Goal: Task Accomplishment & Management: Manage account settings

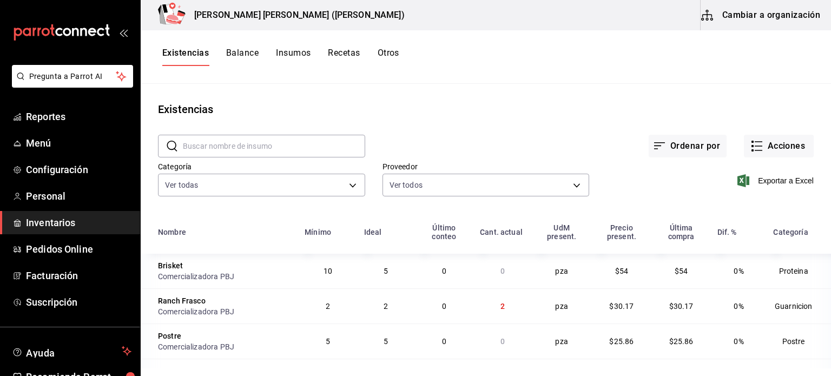
click at [407, 102] on div "Existencias" at bounding box center [486, 109] width 691 height 16
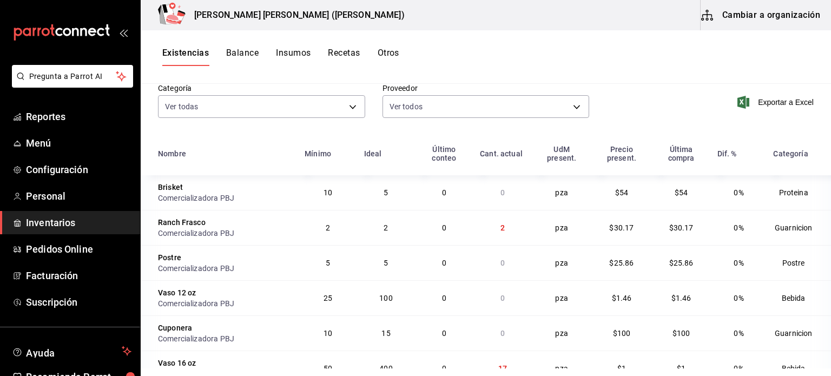
scroll to position [24, 0]
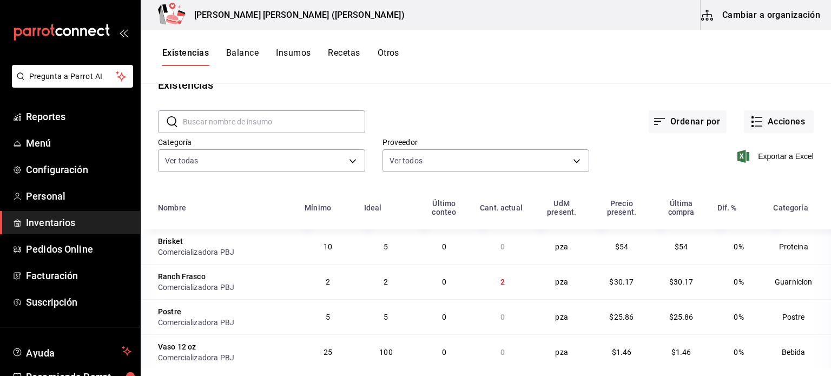
drag, startPoint x: 401, startPoint y: 90, endPoint x: 628, endPoint y: 113, distance: 228.5
click at [401, 90] on div "Existencias" at bounding box center [486, 85] width 691 height 16
click at [768, 121] on button "Acciones" at bounding box center [779, 121] width 70 height 23
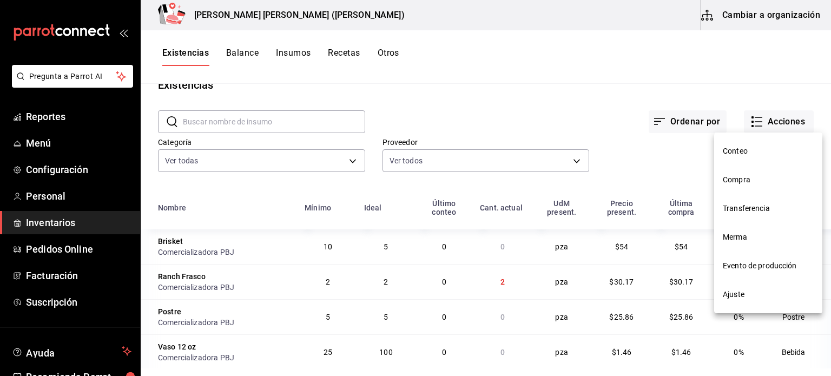
click at [738, 180] on span "Compra" at bounding box center [768, 179] width 91 height 11
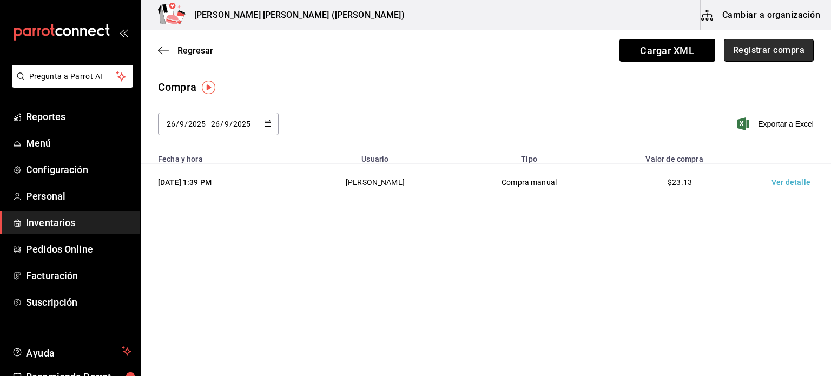
click at [771, 43] on button "Registrar compra" at bounding box center [769, 50] width 90 height 23
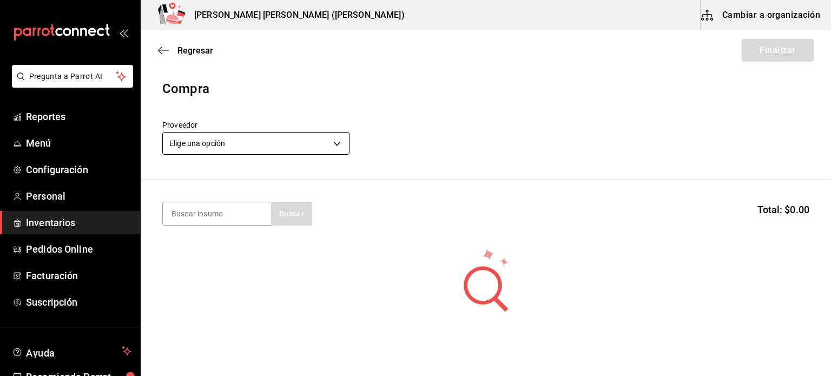
click at [206, 147] on body "Pregunta a Parrot AI Reportes Menú Configuración Personal Inventarios Pedidos O…" at bounding box center [415, 157] width 831 height 315
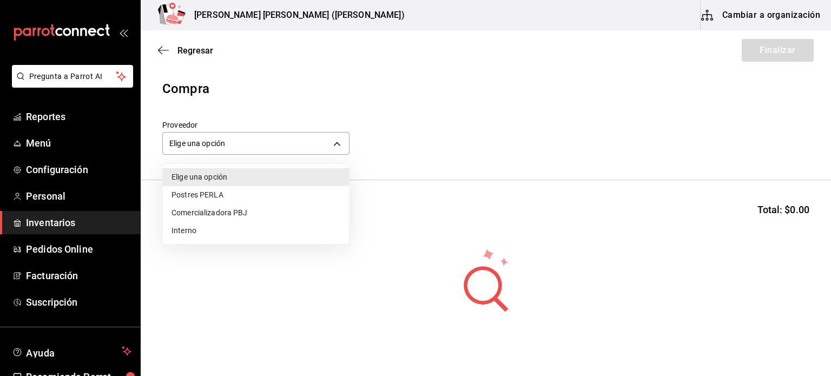
click at [217, 218] on li "Comercializadora PBJ" at bounding box center [256, 213] width 186 height 18
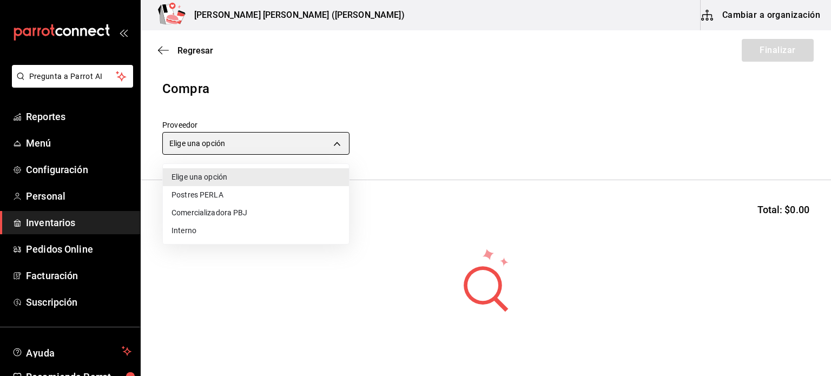
type input "73989370-521d-4bc8-8ea0-0c8e3494ddd7"
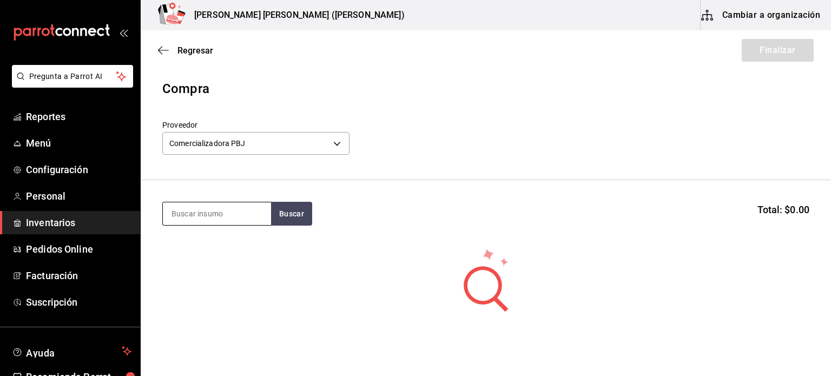
click at [215, 214] on input at bounding box center [217, 213] width 108 height 23
type input "pan"
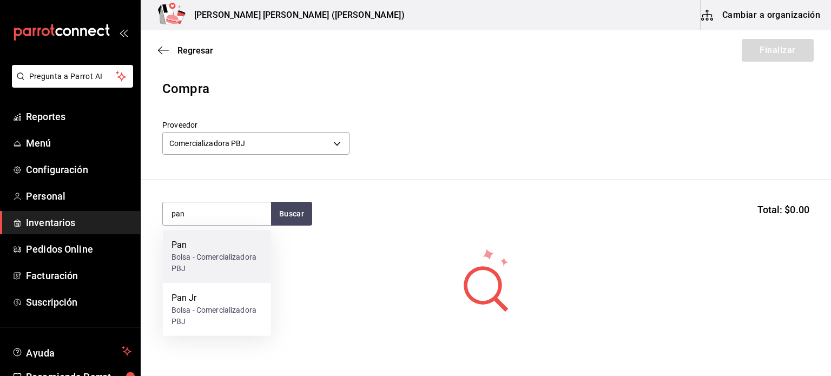
click at [210, 250] on div "Pan" at bounding box center [217, 245] width 91 height 13
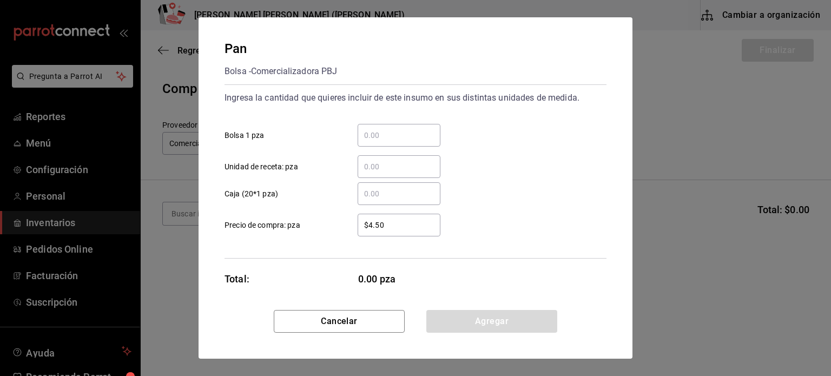
click at [386, 130] on input "​ Bolsa 1 pza" at bounding box center [399, 135] width 83 height 13
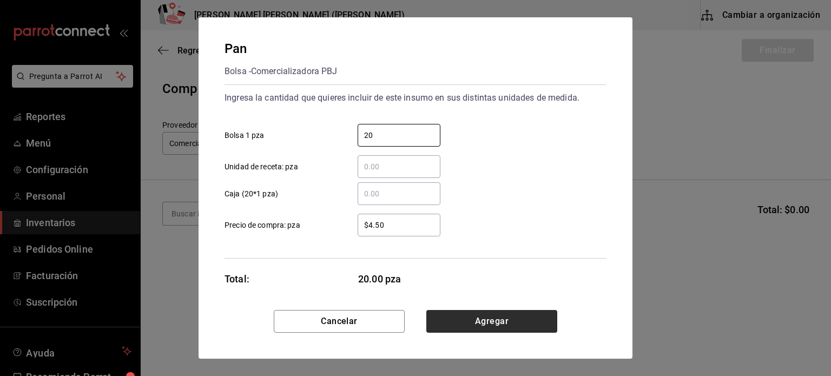
type input "20"
click at [461, 320] on button "Agregar" at bounding box center [492, 321] width 131 height 23
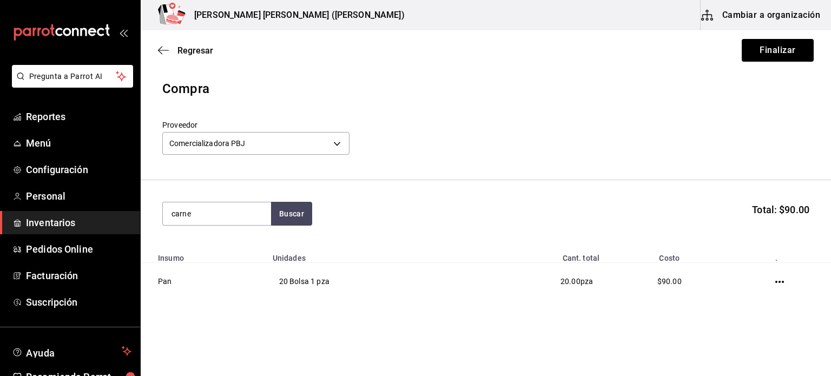
type input "carne"
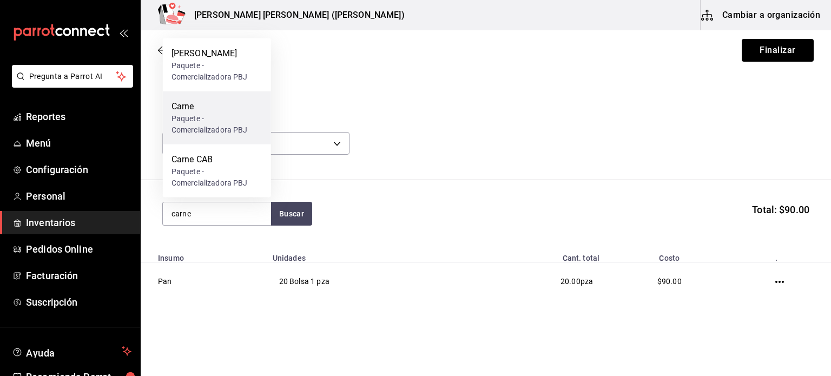
click at [201, 119] on div "Paquete - Comercializadora PBJ" at bounding box center [217, 124] width 91 height 23
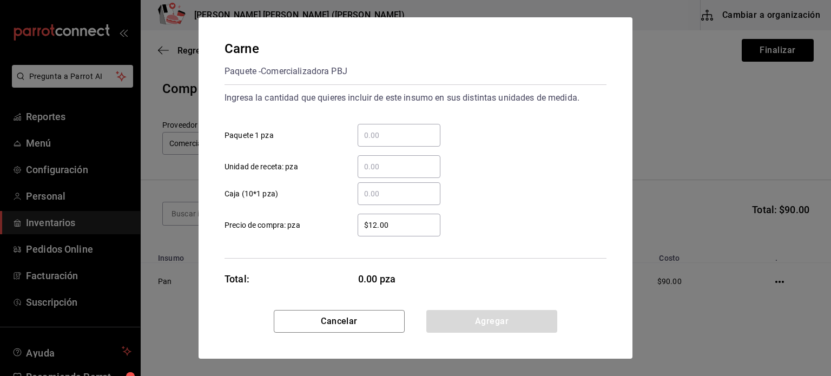
click at [382, 129] on input "​ Paquete 1 pza" at bounding box center [399, 135] width 83 height 13
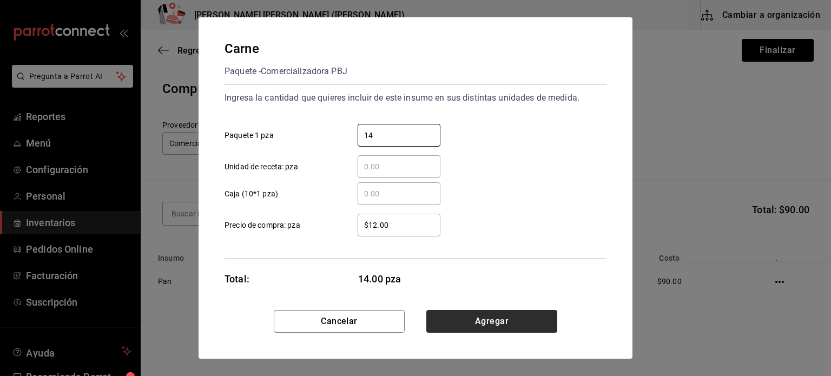
type input "14"
click at [460, 326] on button "Agregar" at bounding box center [492, 321] width 131 height 23
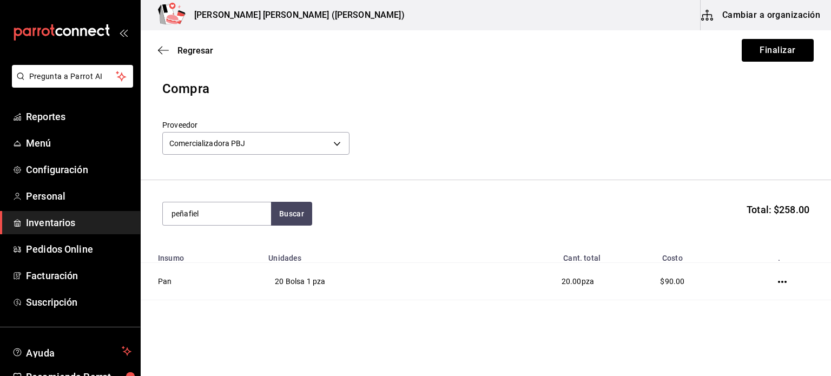
type input "peñafiel"
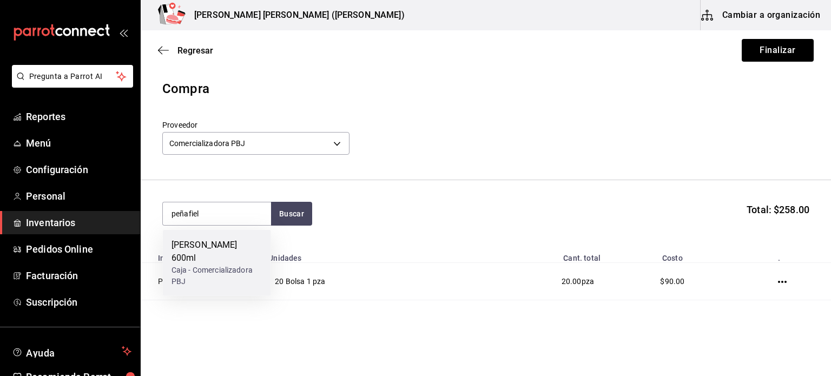
click at [221, 270] on div "Caja - Comercializadora PBJ" at bounding box center [217, 276] width 91 height 23
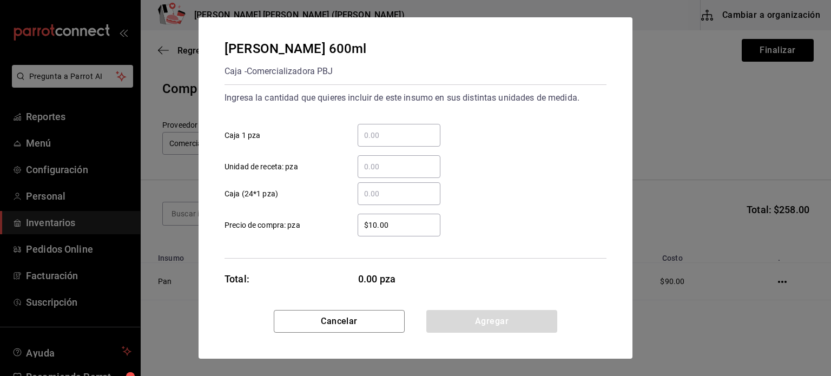
click at [392, 135] on input "​ Caja 1 pza" at bounding box center [399, 135] width 83 height 13
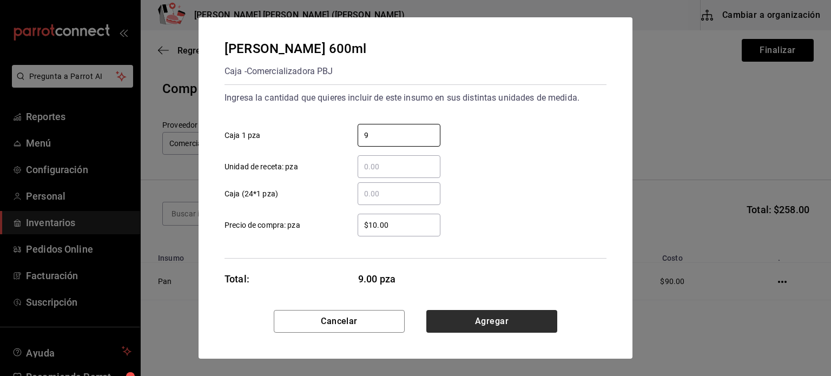
type input "9"
click at [465, 319] on button "Agregar" at bounding box center [492, 321] width 131 height 23
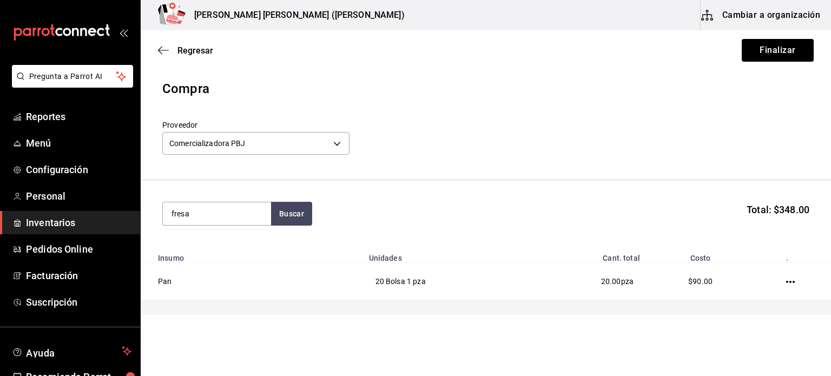
type input "fresa"
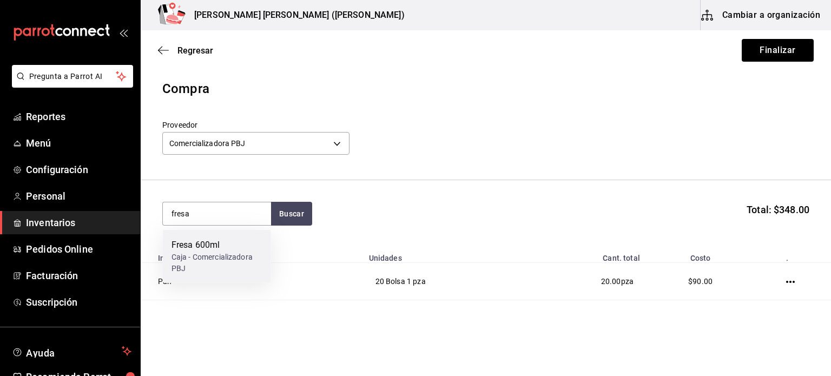
click at [213, 255] on div "Caja - Comercializadora PBJ" at bounding box center [217, 263] width 91 height 23
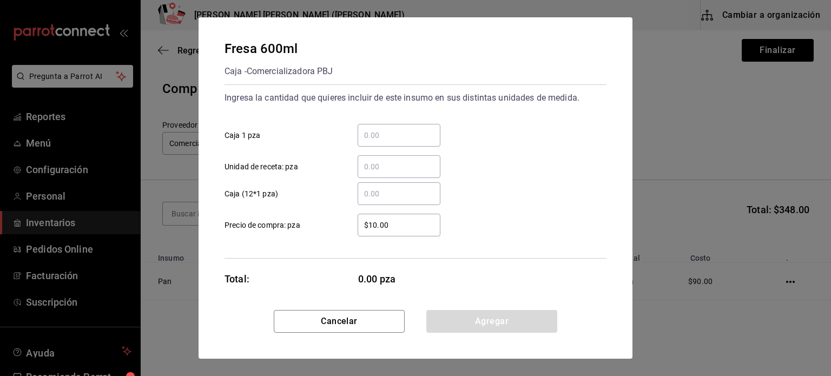
click at [390, 140] on input "​ Caja 1 pza" at bounding box center [399, 135] width 83 height 13
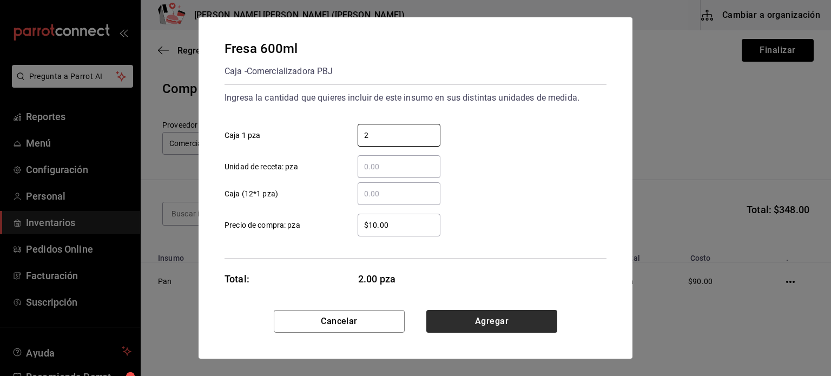
type input "2"
click at [496, 324] on button "Agregar" at bounding box center [492, 321] width 131 height 23
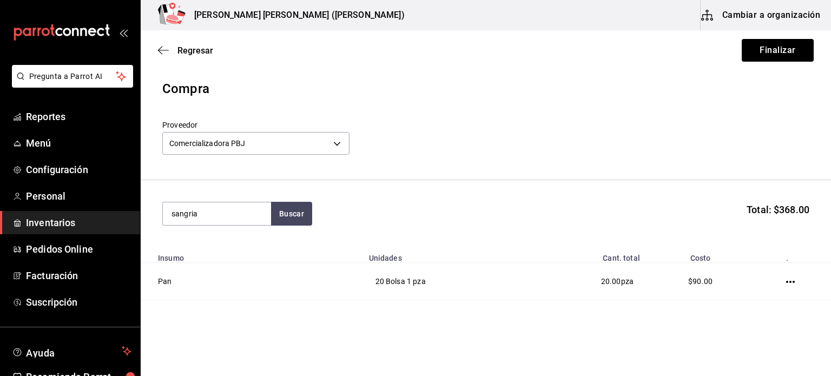
type input "sangria"
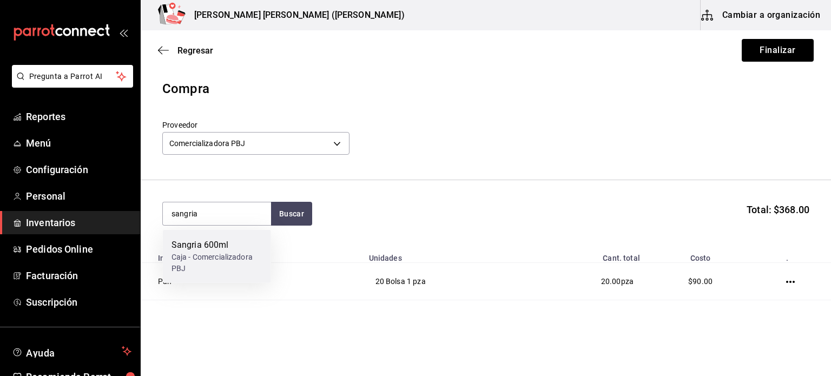
click at [225, 258] on div "Caja - Comercializadora PBJ" at bounding box center [217, 263] width 91 height 23
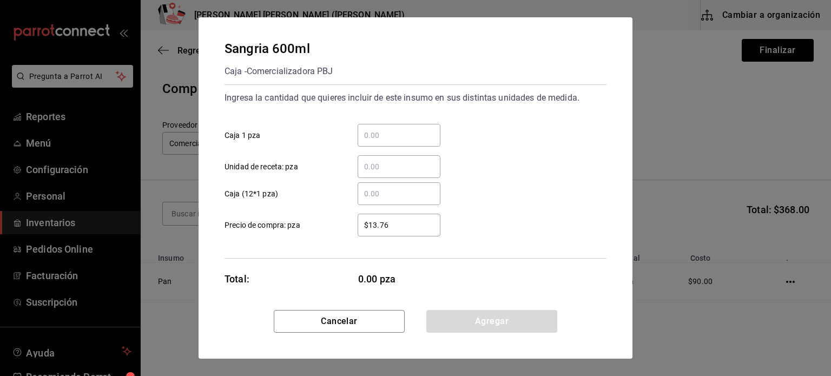
click at [384, 129] on input "​ Caja 1 pza" at bounding box center [399, 135] width 83 height 13
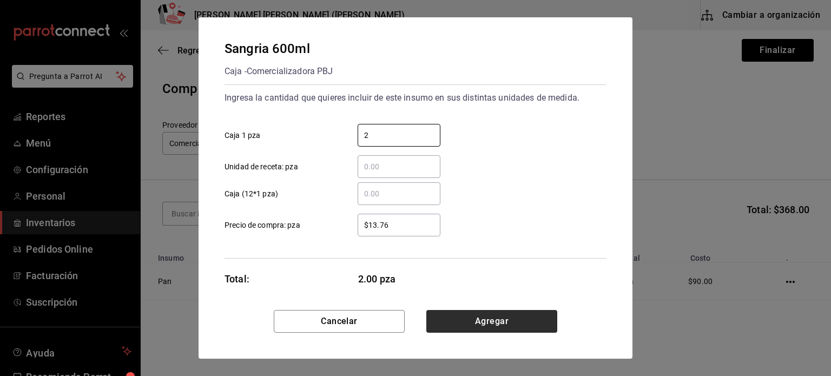
type input "2"
click at [488, 329] on button "Agregar" at bounding box center [492, 321] width 131 height 23
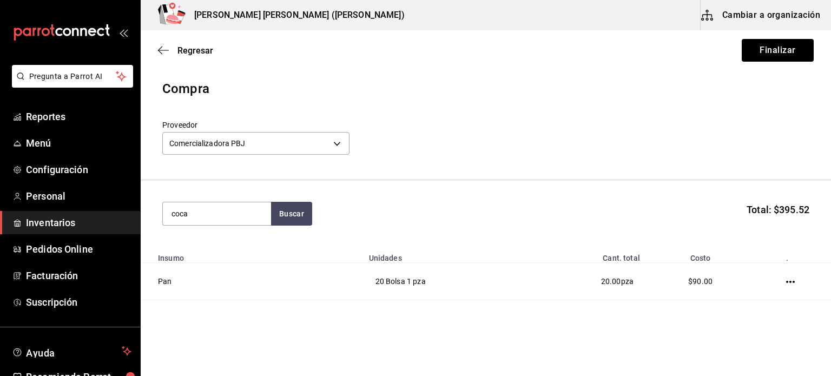
type input "coca"
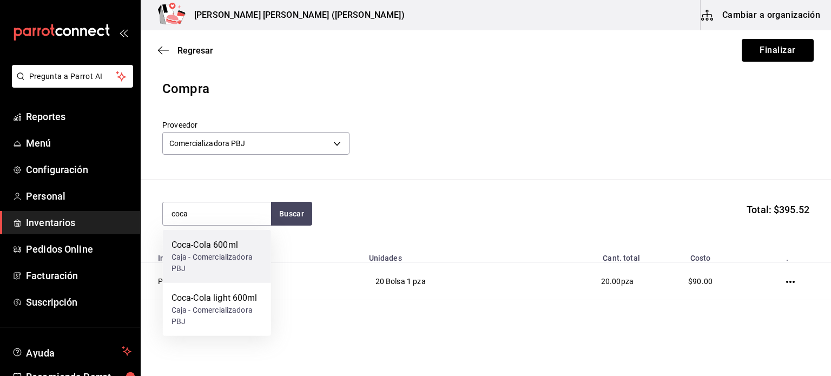
click at [199, 249] on div "Coca-Cola 600ml" at bounding box center [217, 245] width 91 height 13
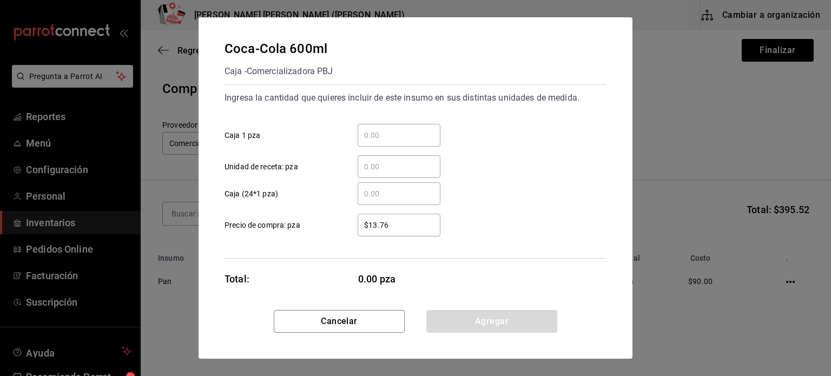
click at [424, 129] on input "​ Caja 1 pza" at bounding box center [399, 135] width 83 height 13
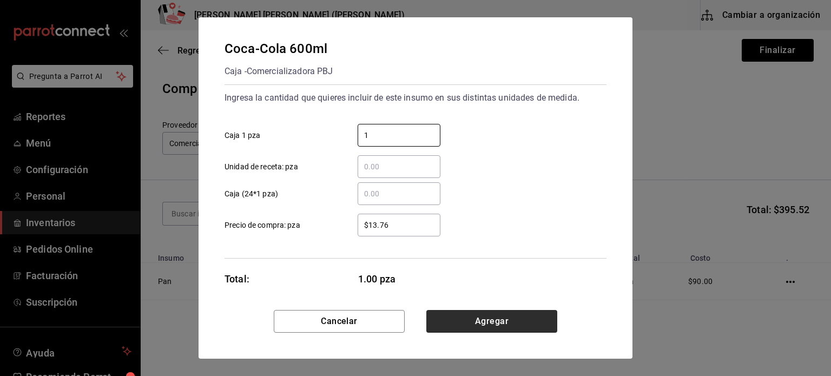
type input "1"
click at [536, 326] on button "Agregar" at bounding box center [492, 321] width 131 height 23
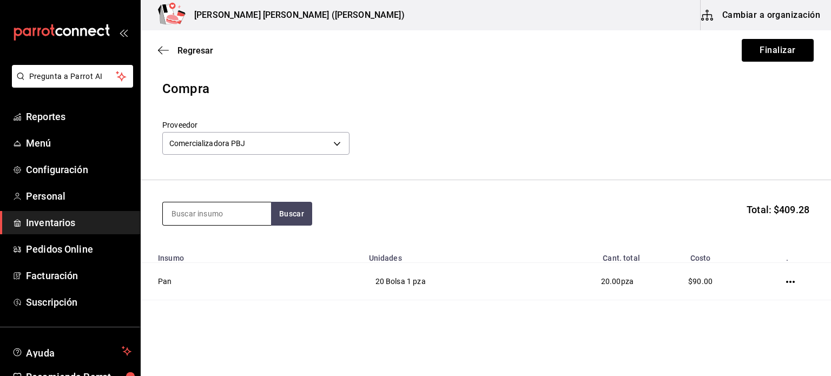
click at [241, 216] on input at bounding box center [217, 213] width 108 height 23
type input "vaso"
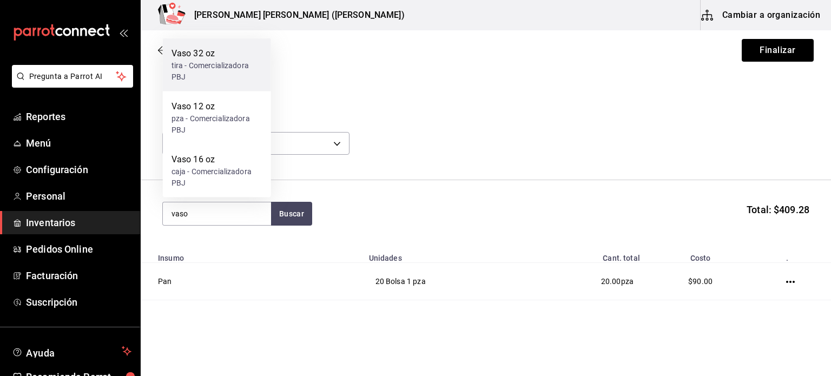
click at [250, 64] on div "tira - Comercializadora PBJ" at bounding box center [217, 71] width 91 height 23
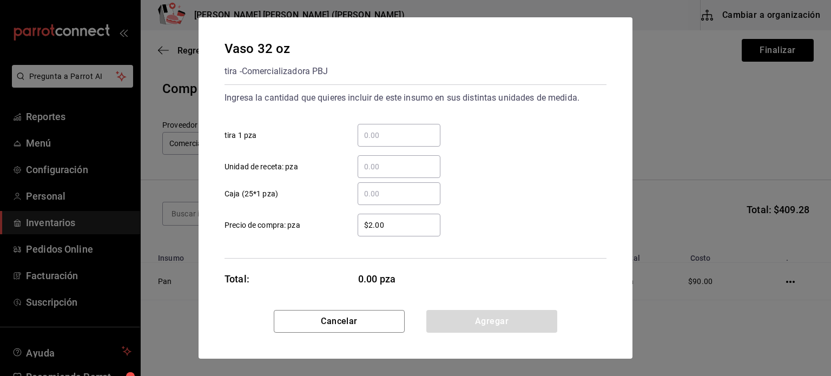
click at [371, 136] on input "​ tira 1 pza" at bounding box center [399, 135] width 83 height 13
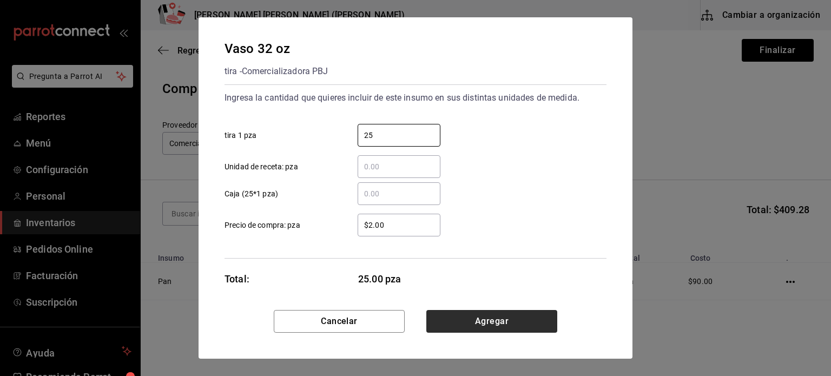
type input "25"
click at [454, 311] on button "Agregar" at bounding box center [492, 321] width 131 height 23
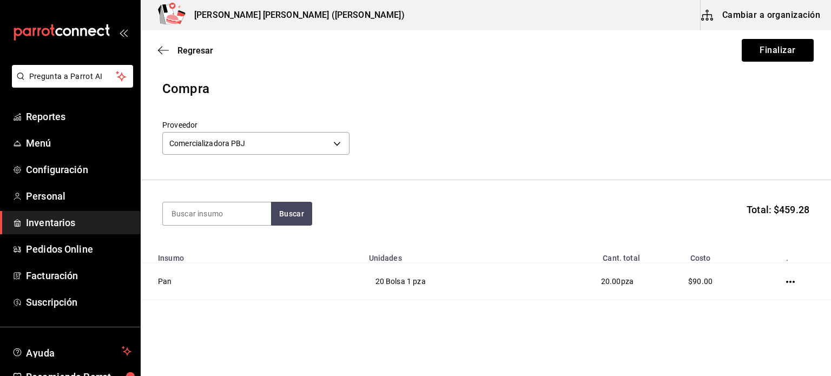
scroll to position [242, 0]
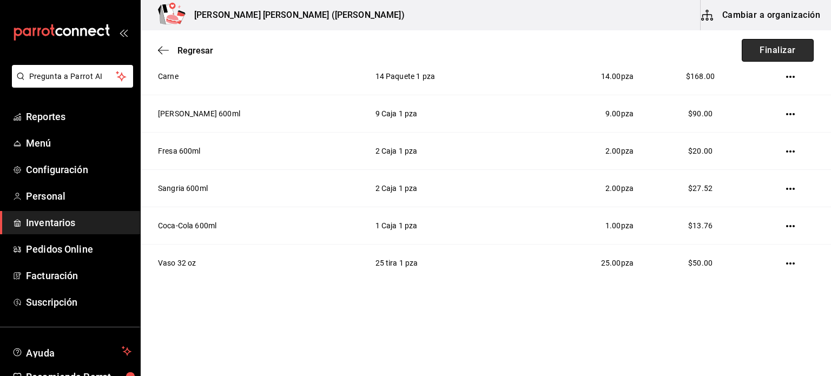
click at [770, 51] on button "Finalizar" at bounding box center [778, 50] width 72 height 23
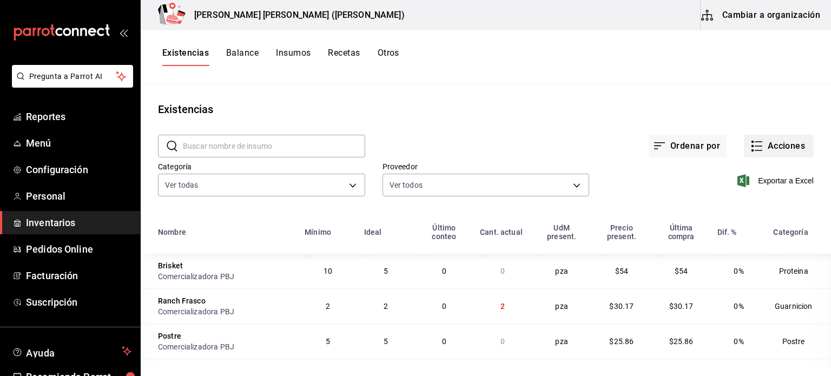
click at [765, 146] on button "Acciones" at bounding box center [779, 146] width 70 height 23
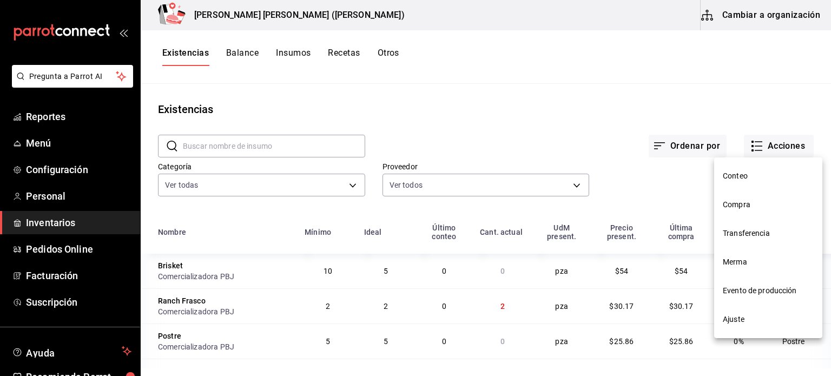
click at [752, 198] on li "Compra" at bounding box center [768, 205] width 108 height 29
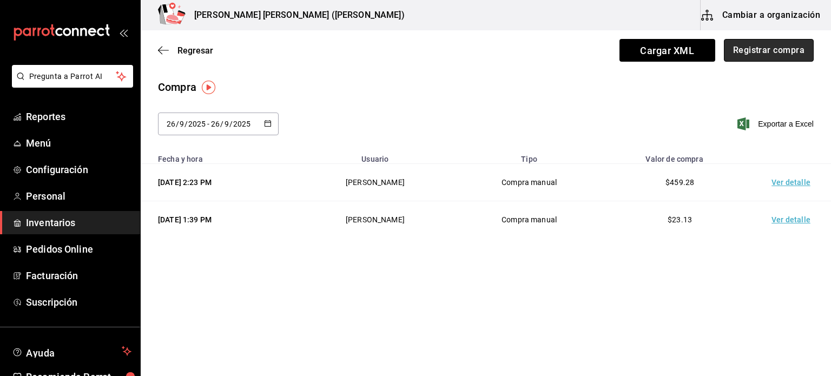
click at [759, 56] on button "Registrar compra" at bounding box center [769, 50] width 90 height 23
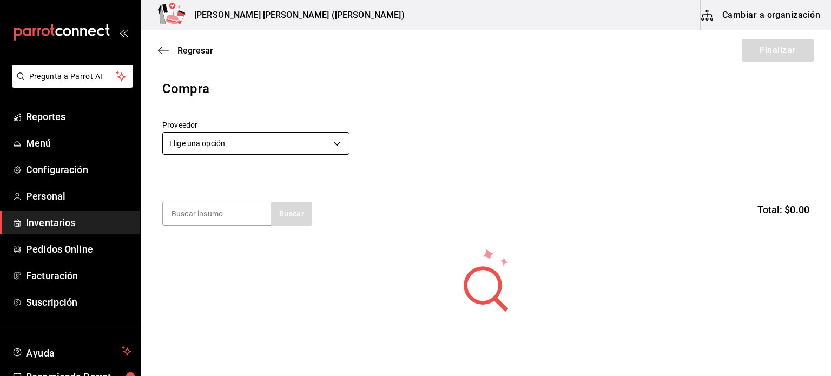
click at [341, 148] on body "Pregunta a Parrot AI Reportes Menú Configuración Personal Inventarios Pedidos O…" at bounding box center [415, 157] width 831 height 315
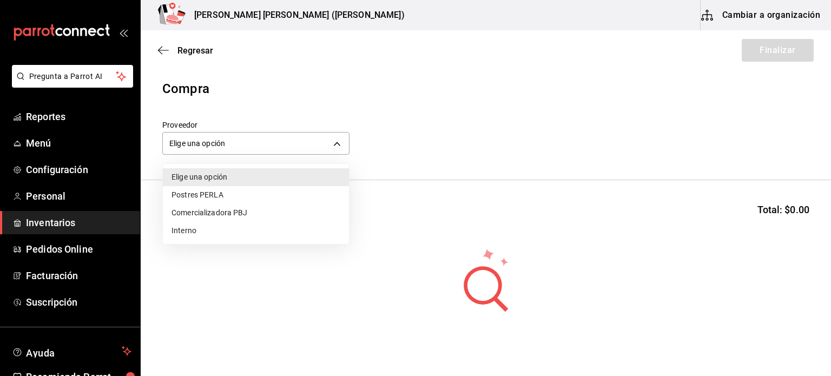
click at [275, 211] on li "Comercializadora PBJ" at bounding box center [256, 213] width 186 height 18
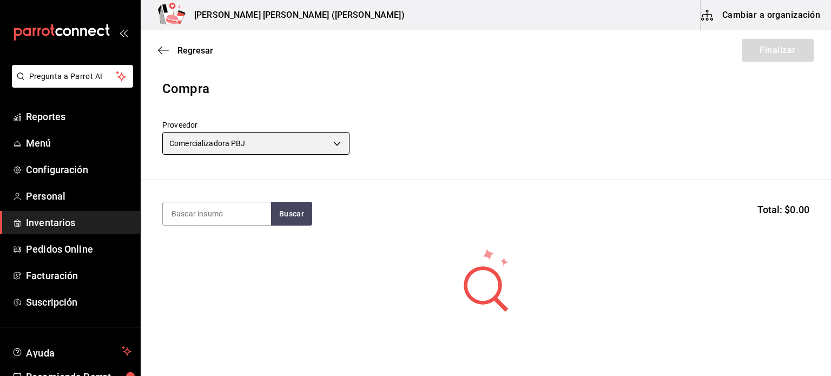
type input "73989370-521d-4bc8-8ea0-0c8e3494ddd7"
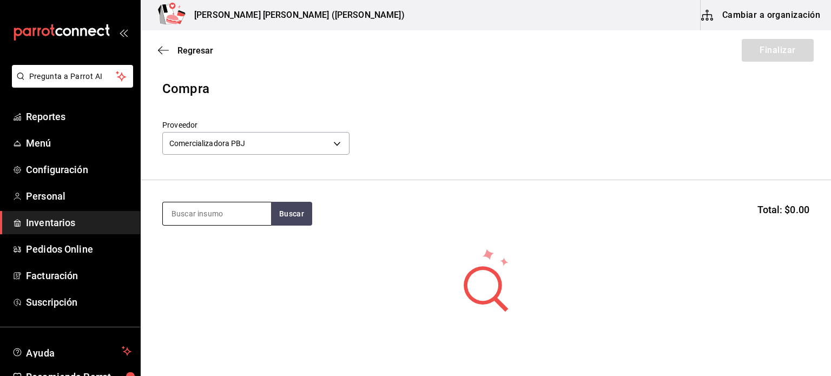
click at [240, 210] on input at bounding box center [217, 213] width 108 height 23
type input "coca"
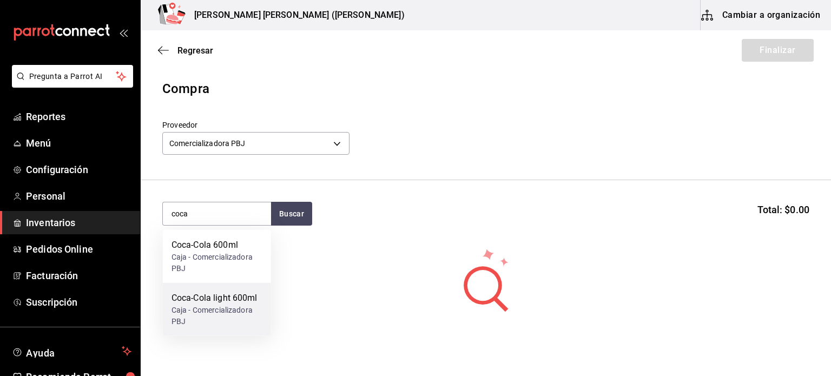
click at [211, 316] on div "Caja - Comercializadora PBJ" at bounding box center [217, 316] width 91 height 23
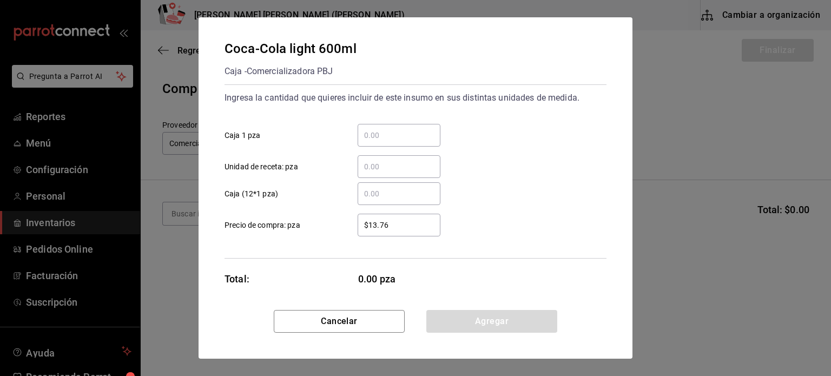
click at [377, 142] on div "​" at bounding box center [399, 135] width 83 height 23
click at [377, 142] on input "​ Caja 1 pza" at bounding box center [399, 135] width 83 height 13
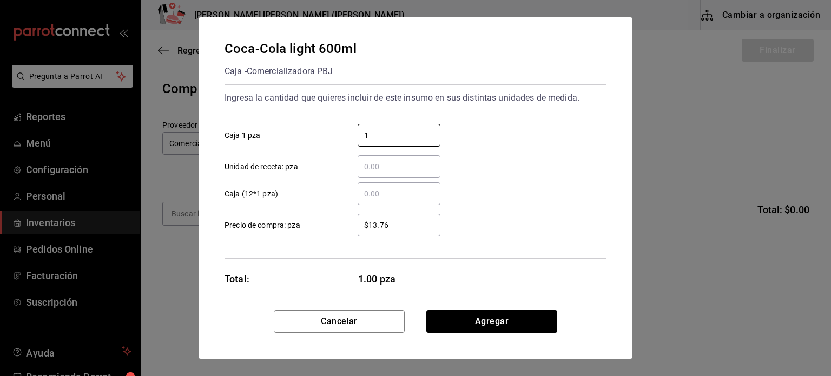
type input "1"
click at [461, 327] on button "Agregar" at bounding box center [492, 321] width 131 height 23
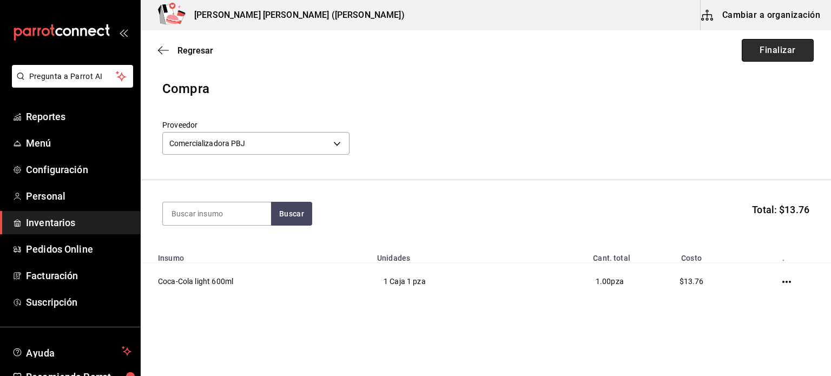
click at [745, 48] on button "Finalizar" at bounding box center [778, 50] width 72 height 23
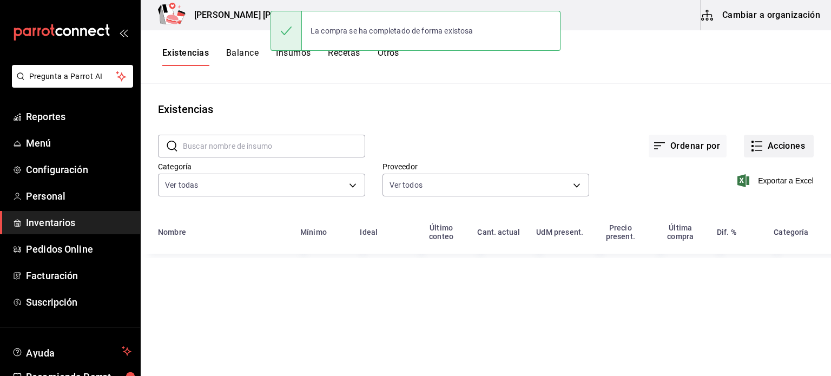
click at [796, 148] on button "Acciones" at bounding box center [779, 146] width 70 height 23
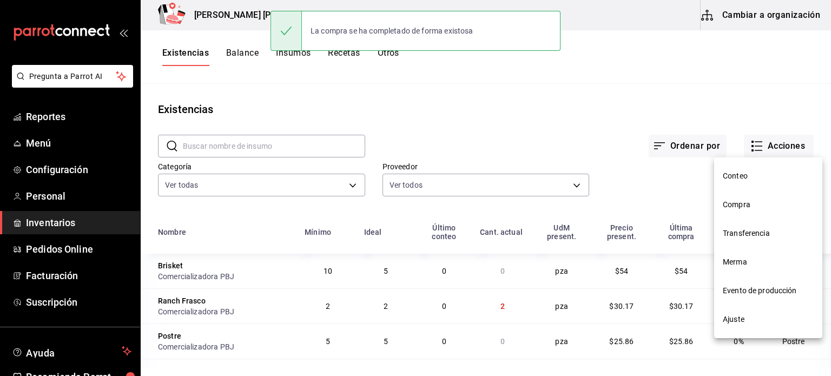
click at [745, 262] on span "Merma" at bounding box center [768, 262] width 91 height 11
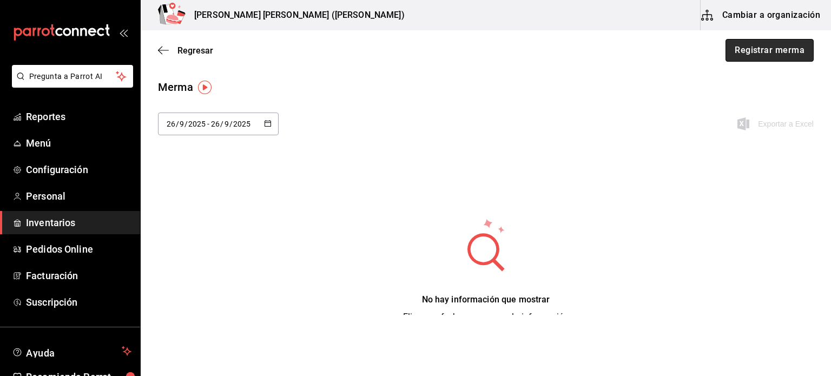
click at [729, 50] on button "Registrar merma" at bounding box center [770, 50] width 88 height 23
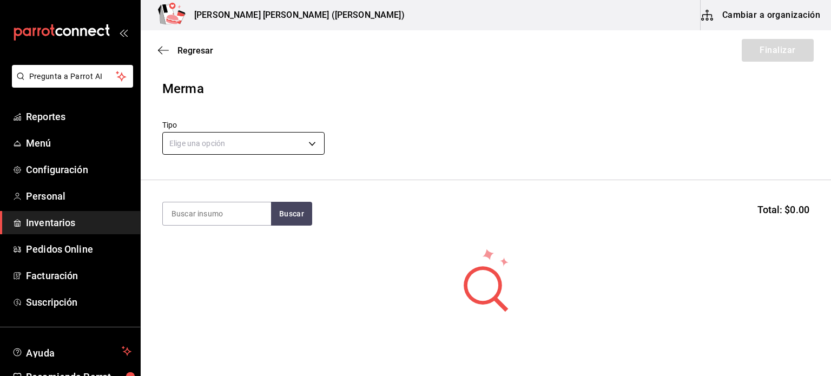
click at [233, 146] on body "Pregunta a Parrot AI Reportes Menú Configuración Personal Inventarios Pedidos O…" at bounding box center [415, 157] width 831 height 315
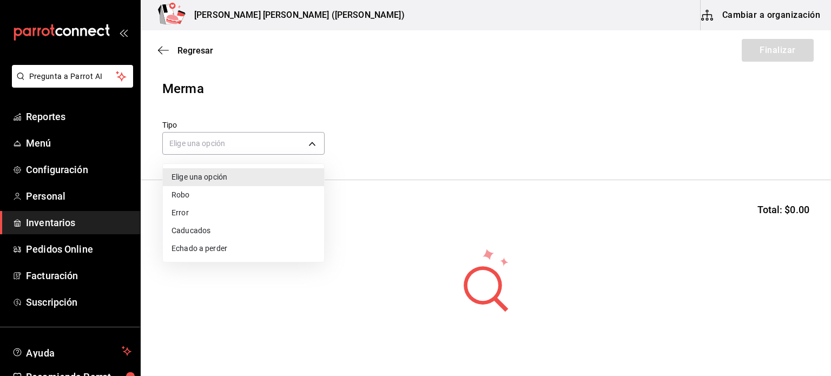
click at [205, 215] on li "Error" at bounding box center [243, 213] width 161 height 18
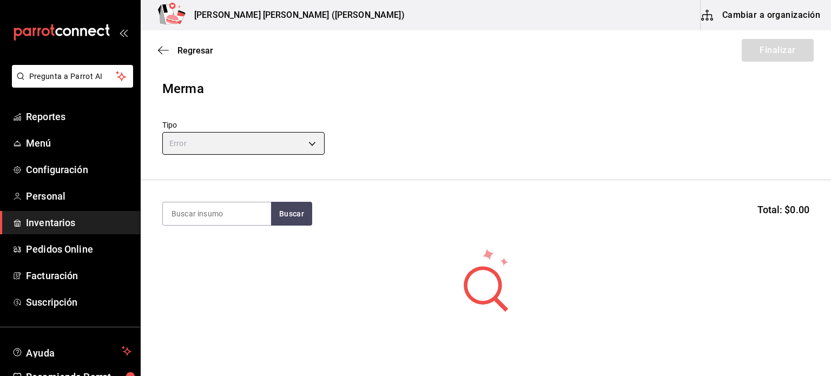
type input "ERROR"
click at [206, 215] on input at bounding box center [217, 213] width 108 height 23
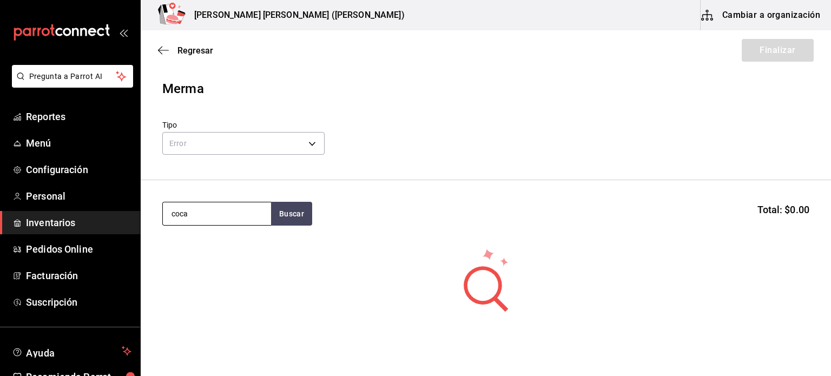
type input "coca"
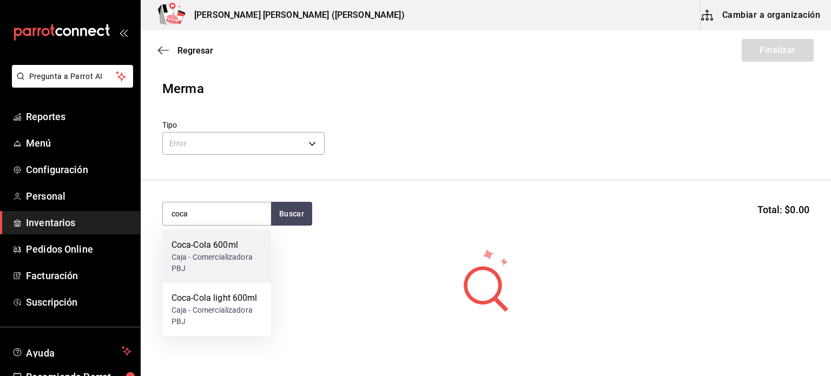
click at [188, 257] on div "Caja - Comercializadora PBJ" at bounding box center [217, 263] width 91 height 23
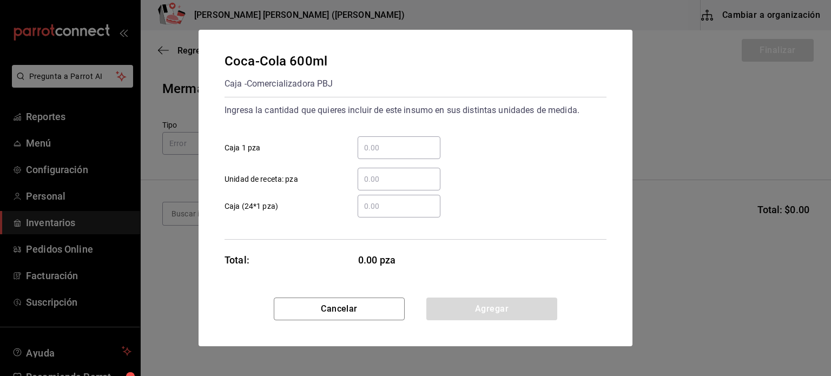
click at [381, 142] on input "​ Caja 1 pza" at bounding box center [399, 147] width 83 height 13
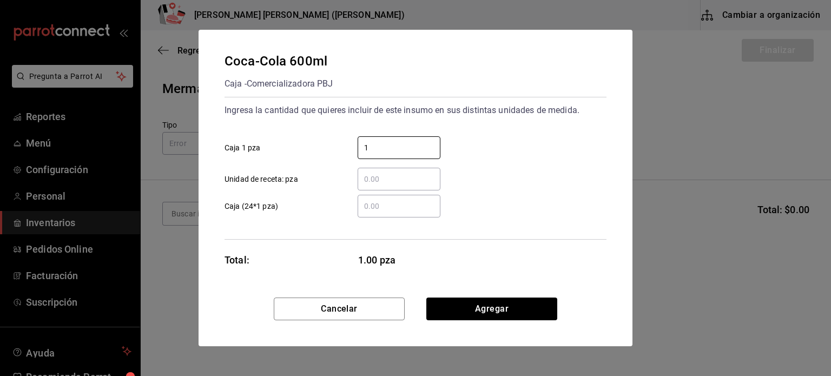
type input "1"
click at [477, 325] on div "Cancelar Agregar" at bounding box center [416, 322] width 434 height 49
click at [478, 311] on button "Agregar" at bounding box center [492, 309] width 131 height 23
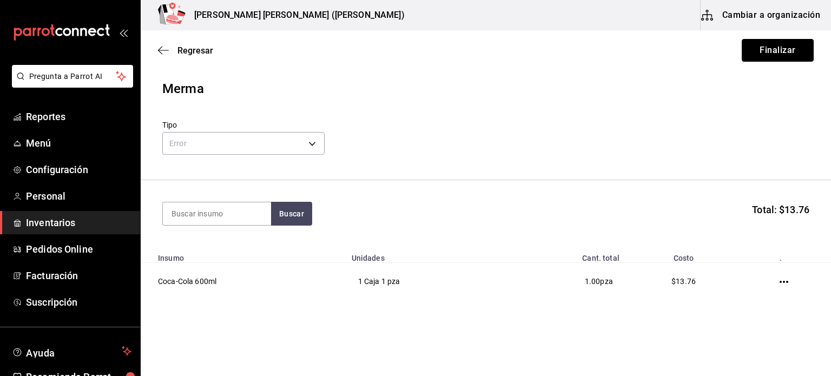
click at [799, 57] on button "Finalizar" at bounding box center [778, 50] width 72 height 23
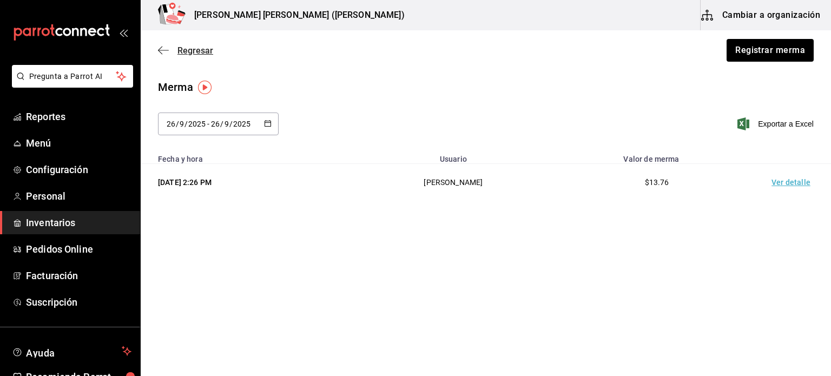
click at [191, 48] on span "Regresar" at bounding box center [196, 50] width 36 height 10
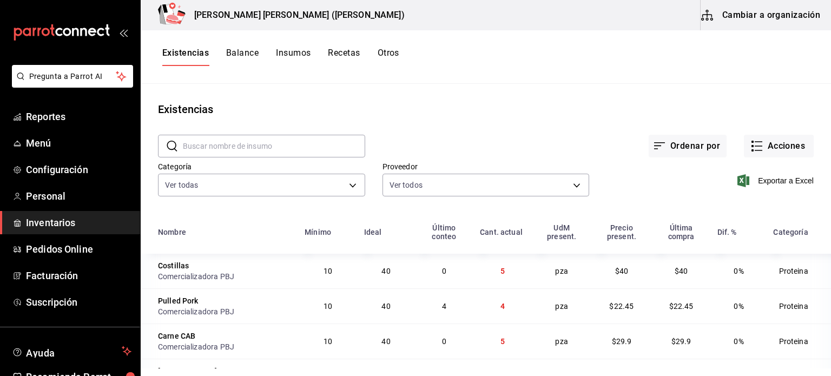
scroll to position [132, 0]
